Goal: Task Accomplishment & Management: Use online tool/utility

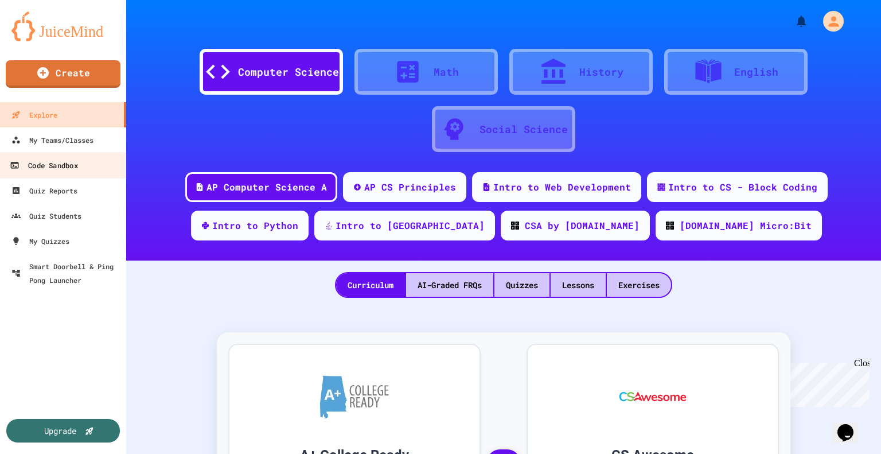
click at [59, 172] on div "Code Sandbox" at bounding box center [44, 165] width 68 height 14
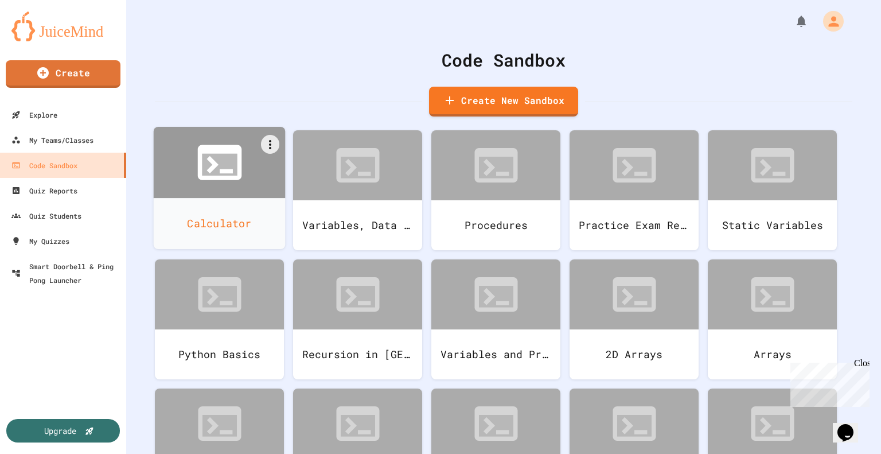
click at [220, 167] on icon at bounding box center [219, 165] width 35 height 22
